Goal: Transaction & Acquisition: Book appointment/travel/reservation

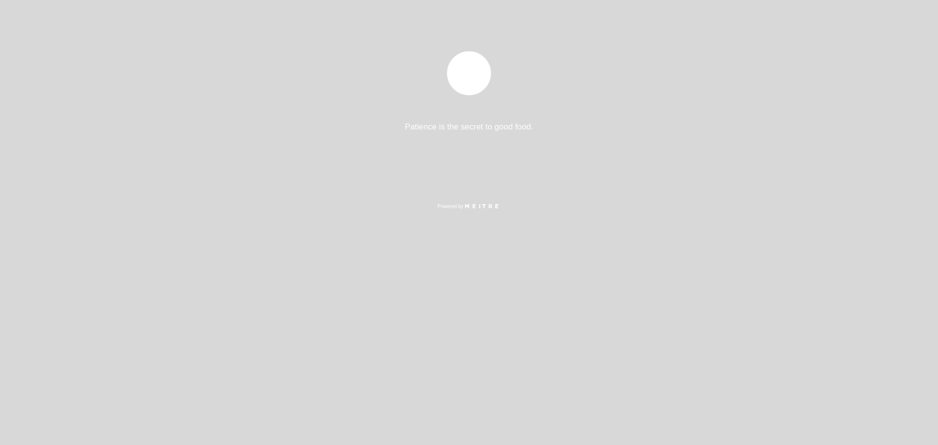
select select "es"
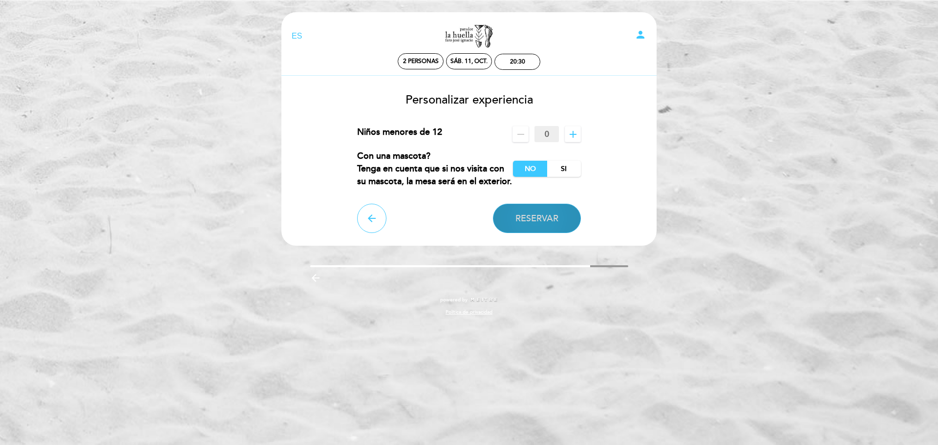
click at [543, 207] on button "Reservar" at bounding box center [537, 218] width 88 height 29
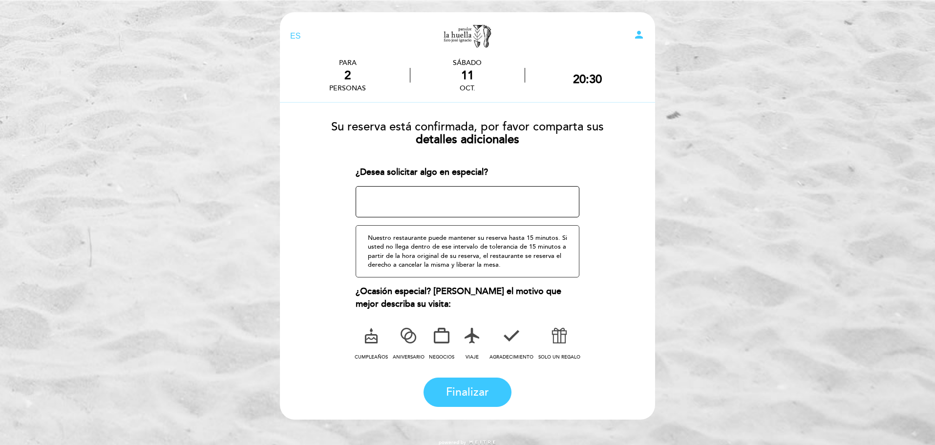
click at [483, 209] on textarea at bounding box center [468, 201] width 224 height 31
type textarea "b"
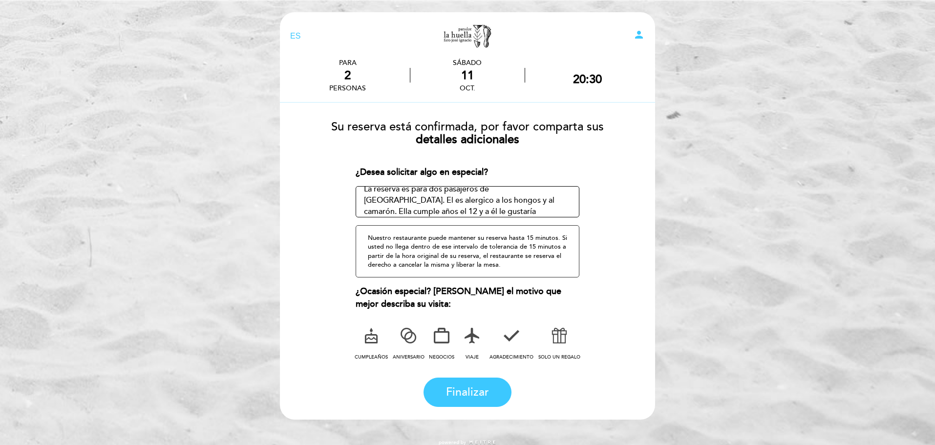
drag, startPoint x: 375, startPoint y: 201, endPoint x: 542, endPoint y: 200, distance: 167.6
click at [542, 200] on textarea at bounding box center [468, 201] width 224 height 31
click at [535, 206] on textarea at bounding box center [468, 201] width 224 height 31
drag, startPoint x: 537, startPoint y: 206, endPoint x: 405, endPoint y: 201, distance: 132.0
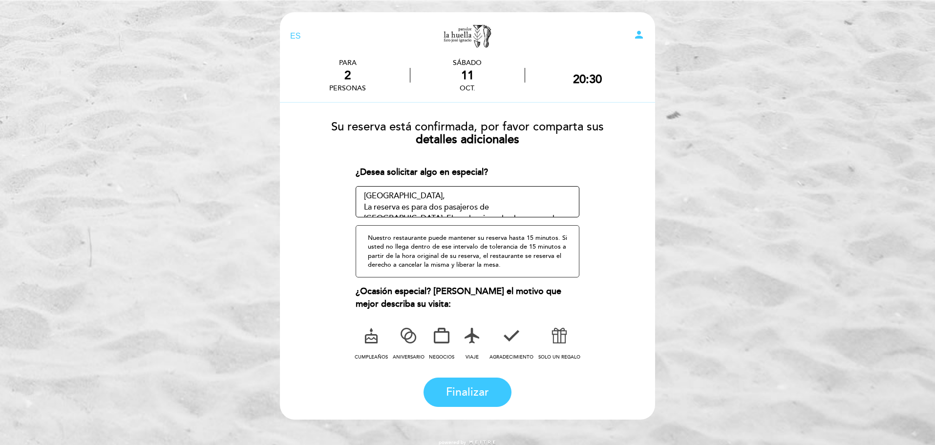
click at [405, 201] on textarea at bounding box center [468, 201] width 224 height 31
click at [444, 207] on textarea at bounding box center [468, 201] width 224 height 31
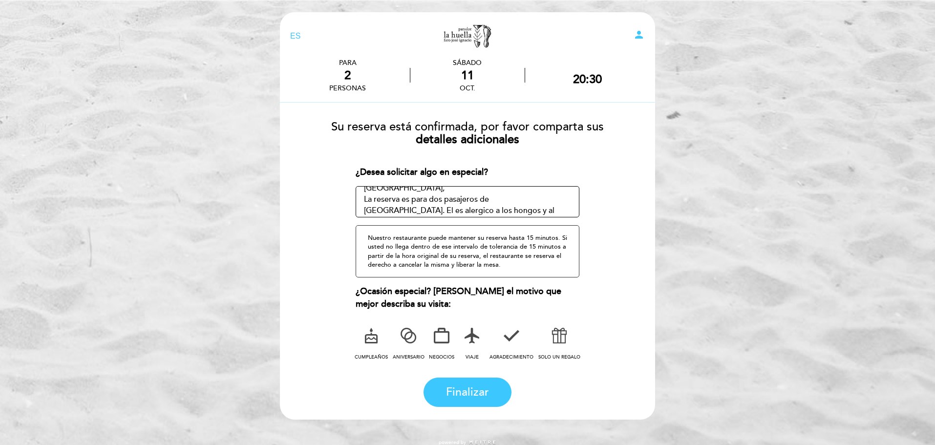
click at [538, 199] on textarea at bounding box center [468, 201] width 224 height 31
drag, startPoint x: 405, startPoint y: 194, endPoint x: 512, endPoint y: 206, distance: 107.2
click at [512, 206] on textarea at bounding box center [468, 201] width 224 height 31
drag, startPoint x: 548, startPoint y: 207, endPoint x: 488, endPoint y: 195, distance: 61.7
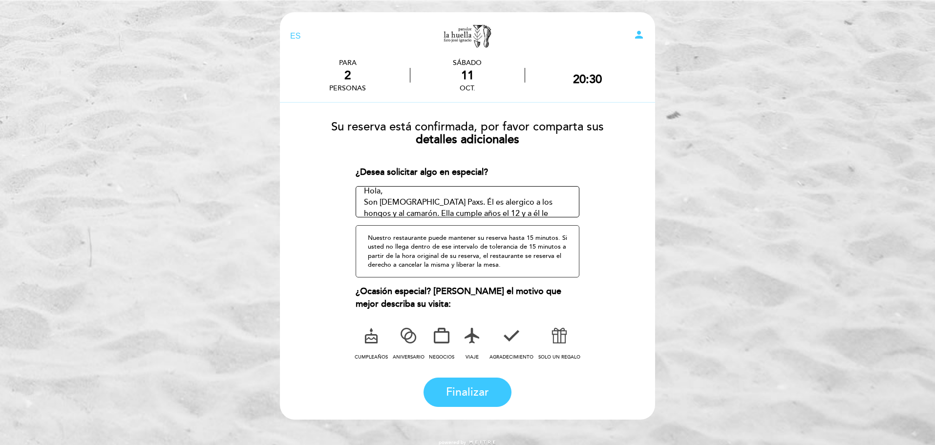
click at [488, 195] on textarea at bounding box center [468, 201] width 224 height 31
click at [498, 210] on textarea at bounding box center [468, 201] width 224 height 31
drag, startPoint x: 557, startPoint y: 205, endPoint x: 492, endPoint y: 197, distance: 65.9
click at [492, 197] on textarea at bounding box center [468, 201] width 224 height 31
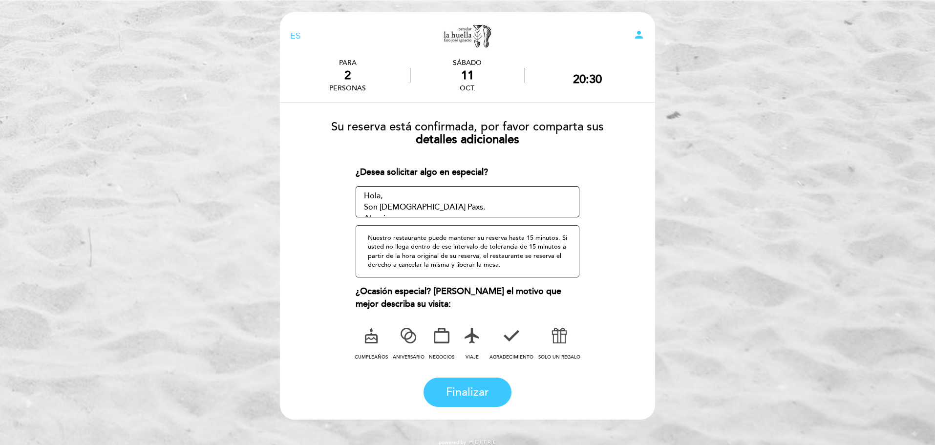
drag, startPoint x: 415, startPoint y: 200, endPoint x: 380, endPoint y: 200, distance: 35.2
click at [364, 195] on textarea at bounding box center [468, 201] width 224 height 31
click at [388, 210] on textarea at bounding box center [468, 201] width 224 height 31
click at [389, 207] on textarea at bounding box center [468, 201] width 224 height 31
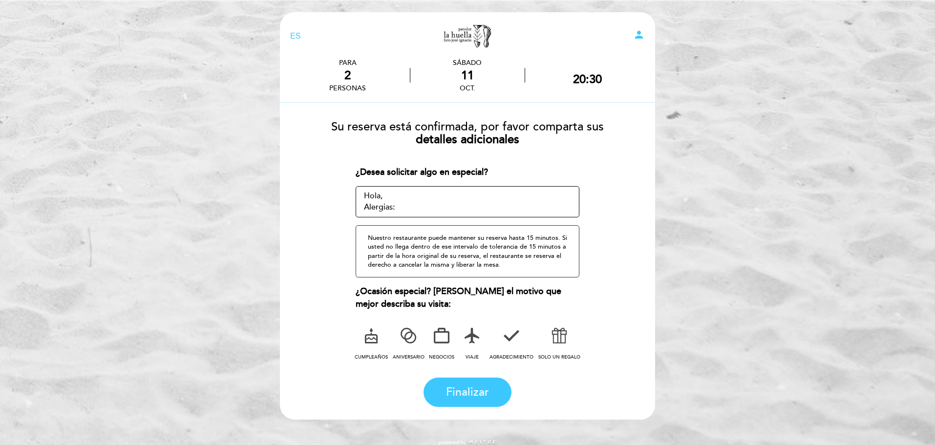
click at [431, 207] on textarea at bounding box center [468, 201] width 224 height 31
click at [420, 209] on textarea at bounding box center [468, 201] width 224 height 31
click at [423, 211] on textarea at bounding box center [468, 201] width 224 height 31
type textarea "Hola, Alergias: Él es alergico"
